Goal: Task Accomplishment & Management: Use online tool/utility

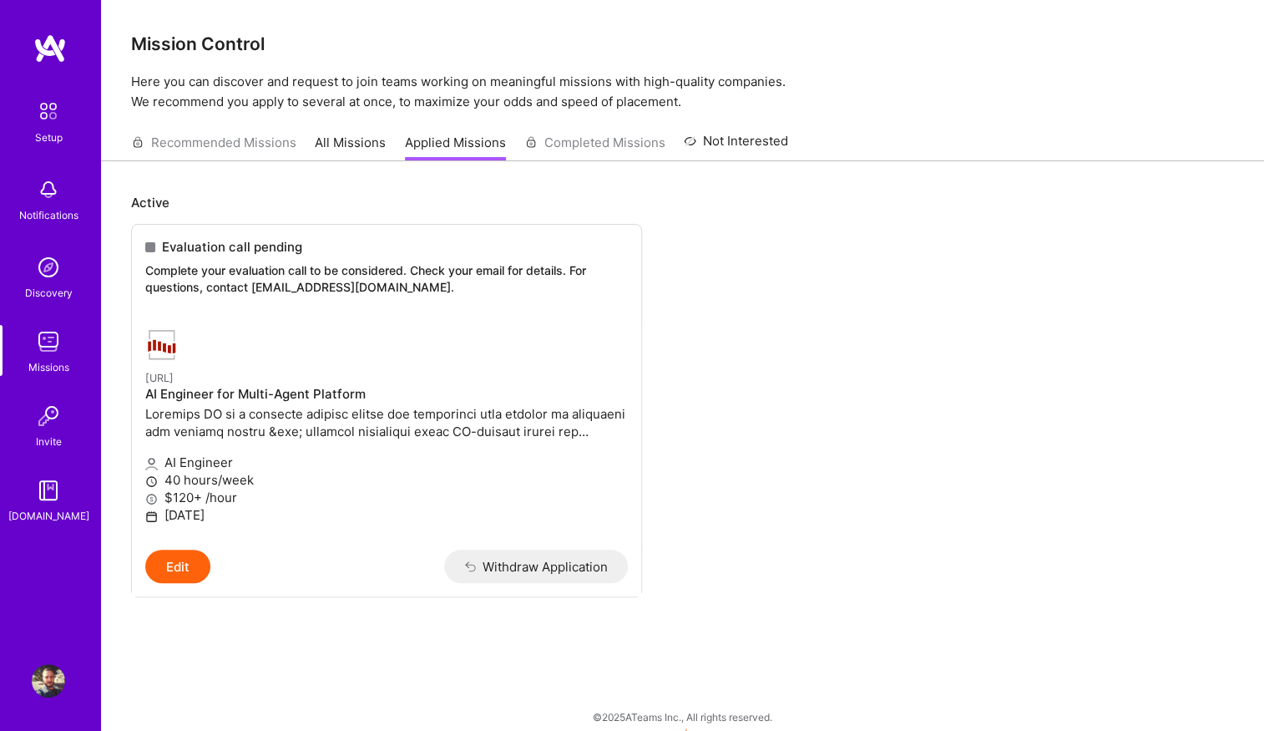
click at [53, 49] on img at bounding box center [49, 48] width 33 height 30
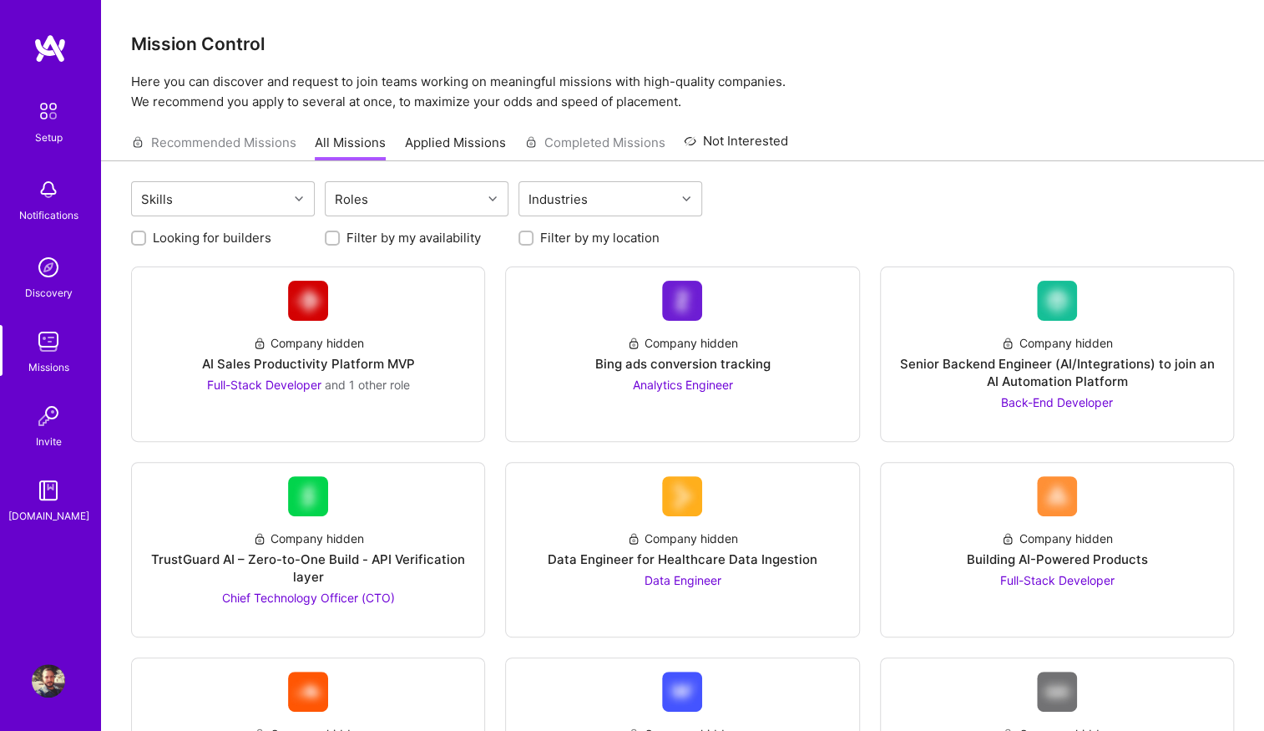
click at [249, 139] on div "Recommended Missions All Missions Applied Missions Completed Missions Not Inter…" at bounding box center [459, 142] width 657 height 36
click at [50, 200] on img at bounding box center [48, 189] width 33 height 33
click at [48, 337] on img at bounding box center [48, 341] width 33 height 33
click at [443, 146] on link "Applied Missions" at bounding box center [455, 148] width 101 height 28
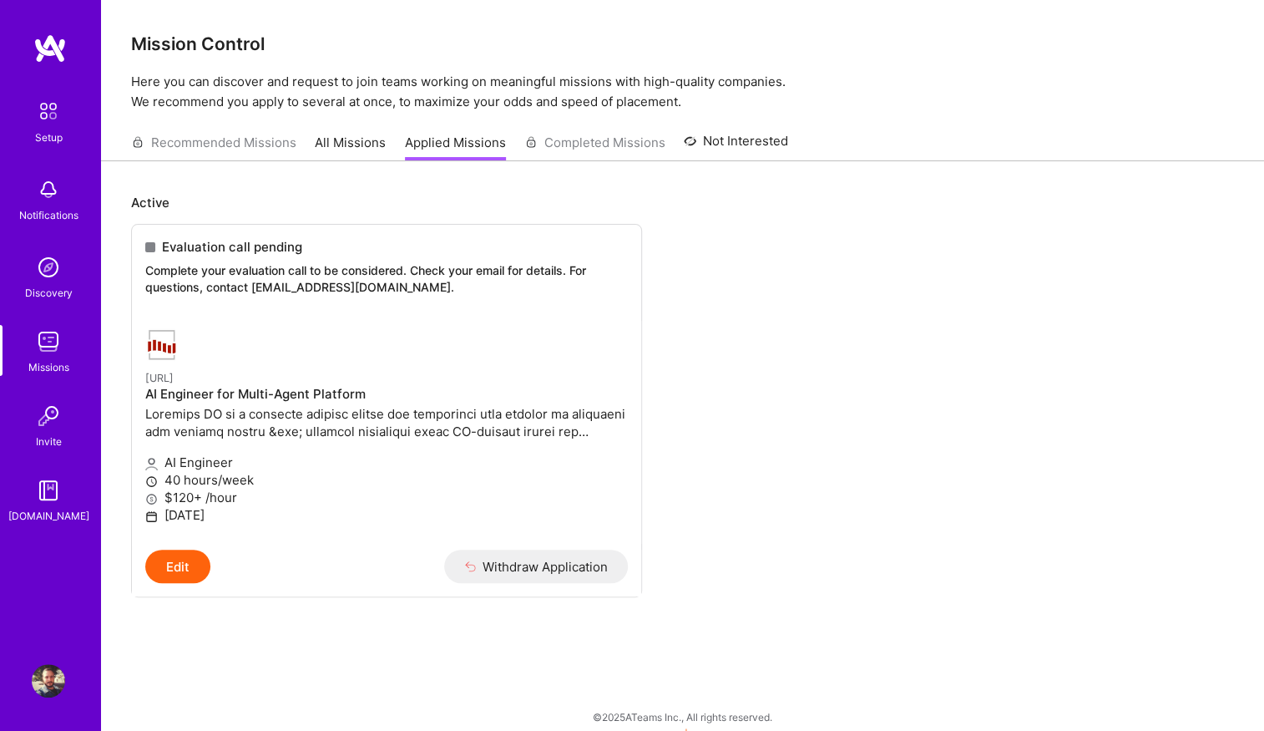
click at [342, 147] on link "All Missions" at bounding box center [350, 148] width 71 height 28
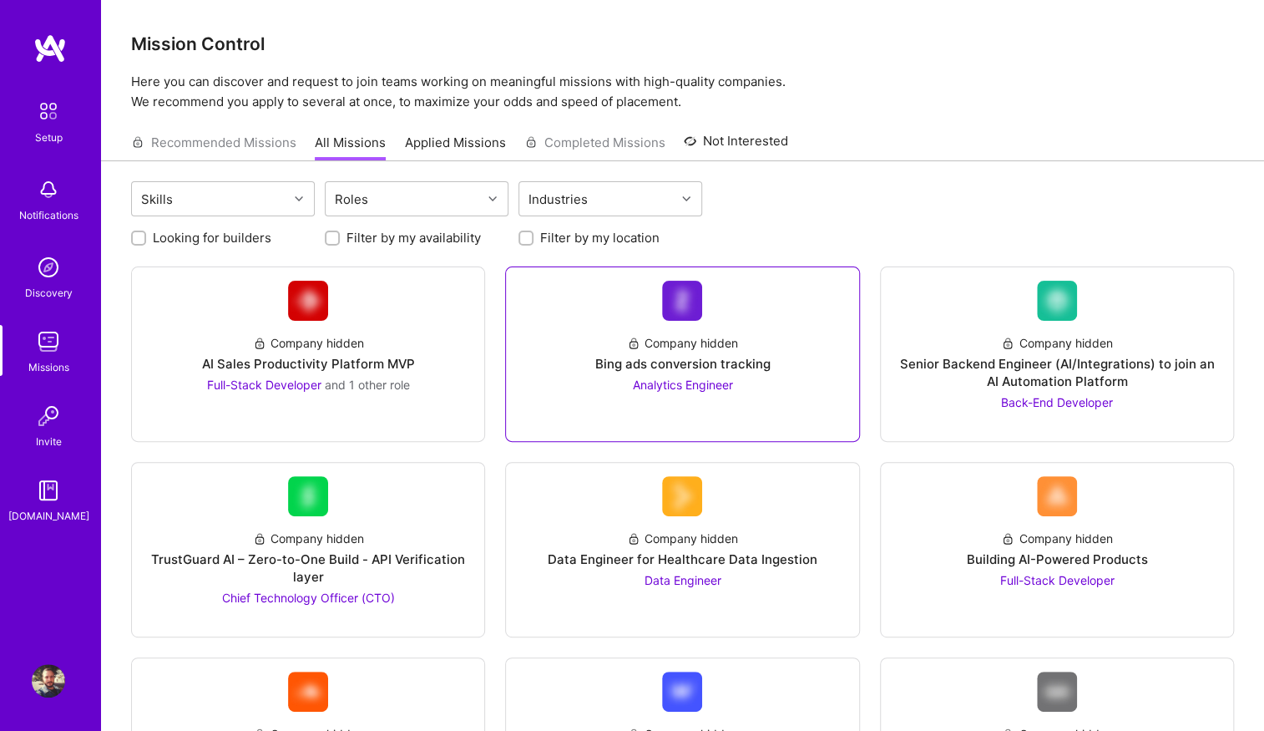
click at [702, 323] on div "Company hidden Bing ads conversion tracking Analytics Engineer" at bounding box center [682, 357] width 326 height 73
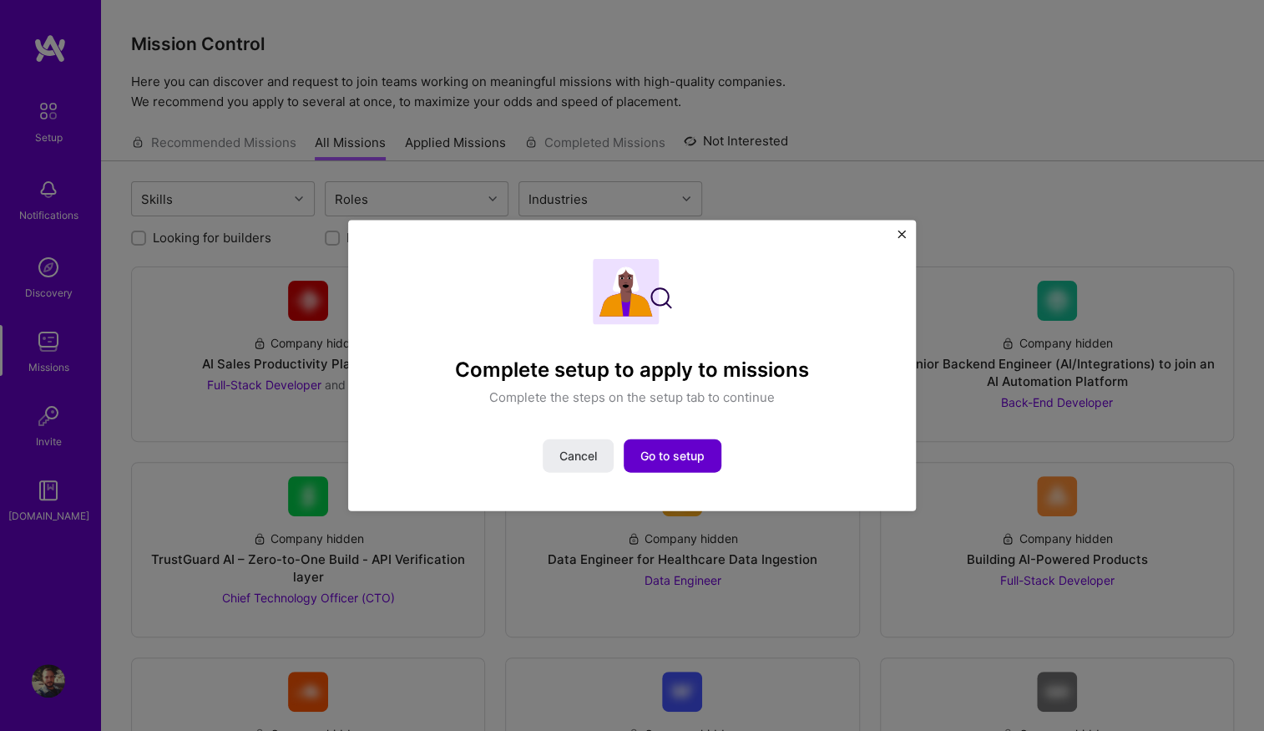
click at [685, 459] on span "Go to setup" at bounding box center [672, 456] width 64 height 17
